Goal: Transaction & Acquisition: Purchase product/service

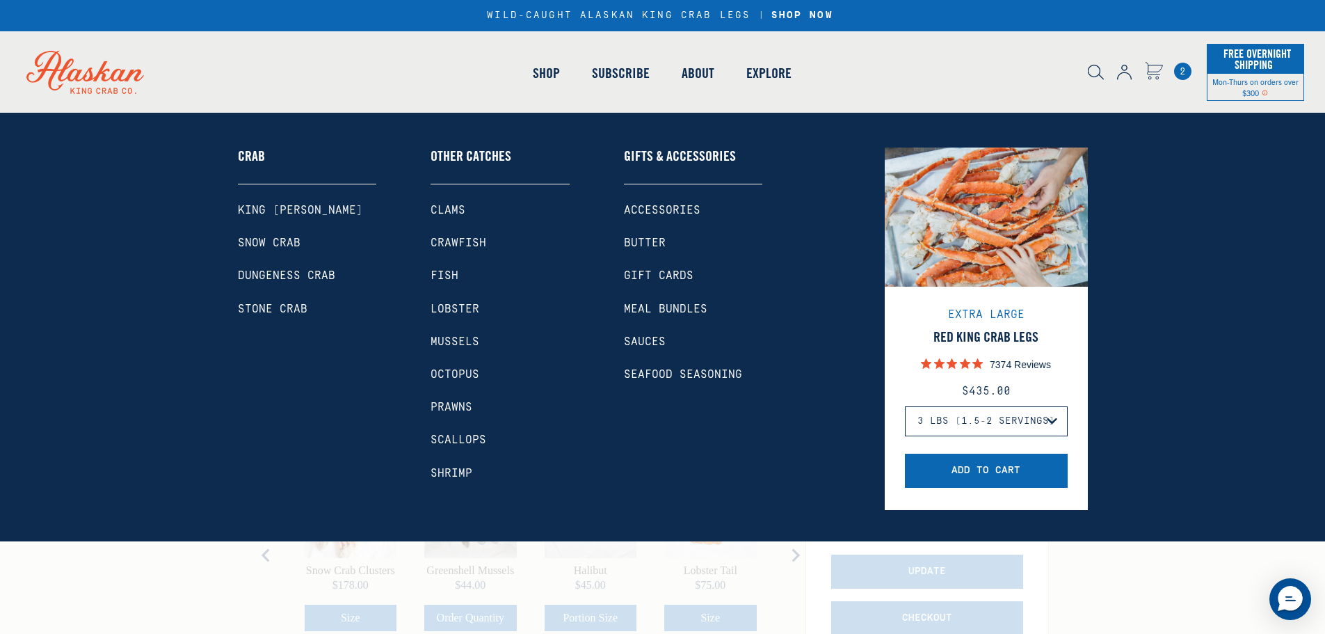
click at [442, 275] on link "Fish" at bounding box center [500, 275] width 139 height 13
